Goal: Task Accomplishment & Management: Manage account settings

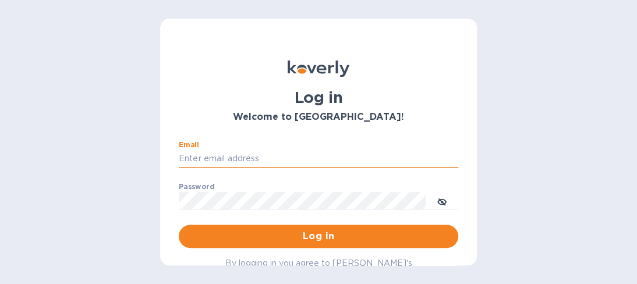
click at [359, 156] on input "Email" at bounding box center [319, 158] width 280 height 17
type input "[EMAIL_ADDRESS][DOMAIN_NAME]"
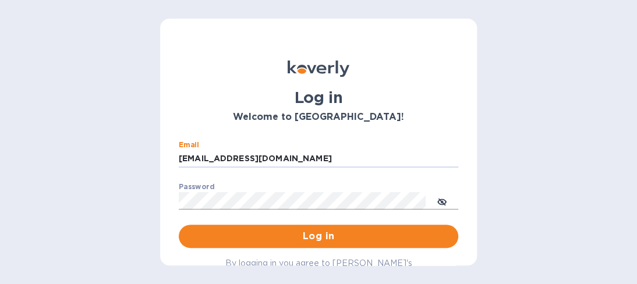
click at [437, 202] on icon "toggle password visibility" at bounding box center [441, 202] width 9 height 6
click at [179, 225] on button "Log in" at bounding box center [319, 236] width 280 height 23
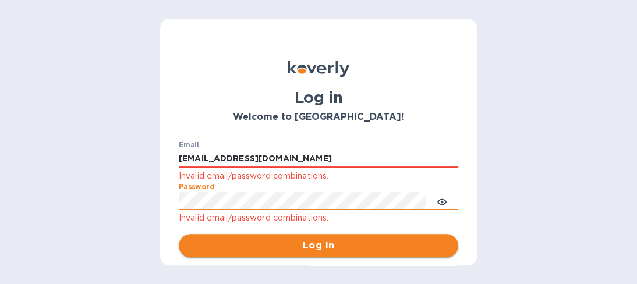
click at [305, 248] on span "Log in" at bounding box center [318, 246] width 261 height 14
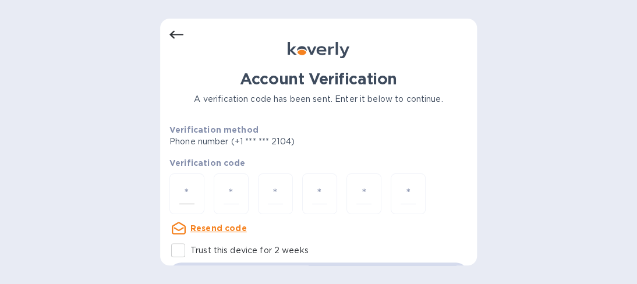
click at [183, 192] on input "number" at bounding box center [186, 194] width 15 height 22
type input "8"
type input "1"
click at [311, 167] on p "Verification code" at bounding box center [318, 163] width 298 height 12
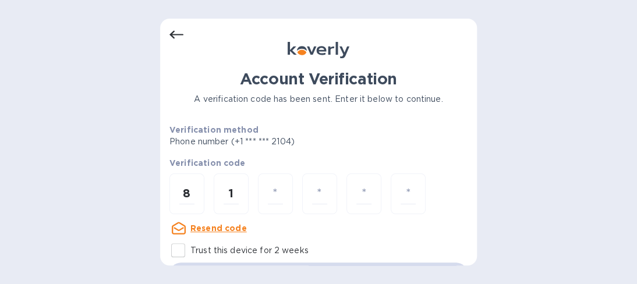
scroll to position [30, 0]
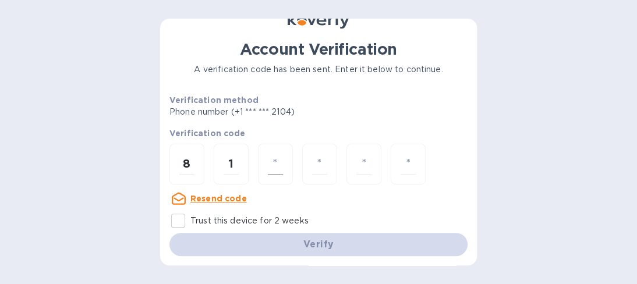
click at [284, 163] on div at bounding box center [275, 164] width 35 height 41
type input "2"
type input "9"
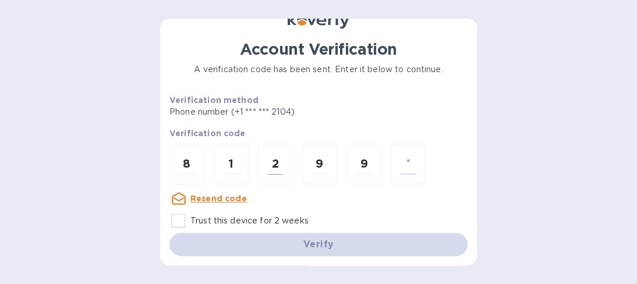
type input "7"
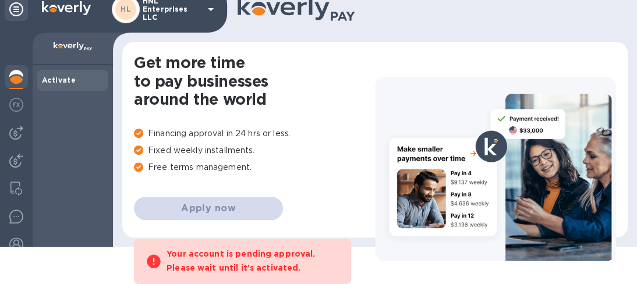
scroll to position [40, 0]
